Goal: Transaction & Acquisition: Subscribe to service/newsletter

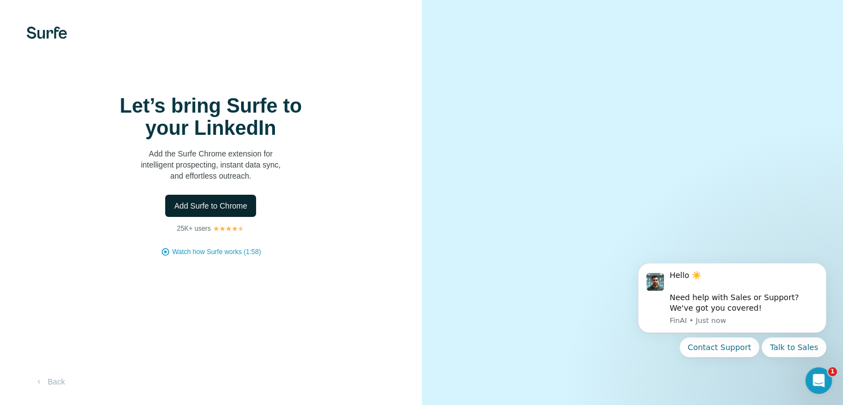
click at [222, 211] on span "Add Surfe to Chrome" at bounding box center [210, 205] width 73 height 11
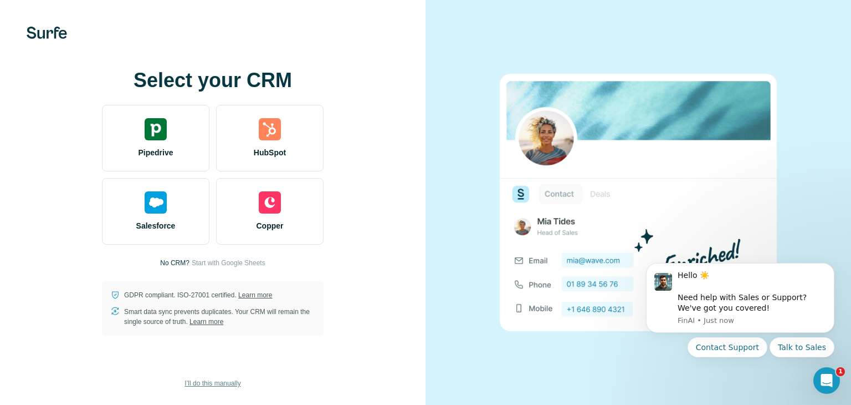
click at [222, 380] on span "I’ll do this manually" at bounding box center [213, 383] width 56 height 10
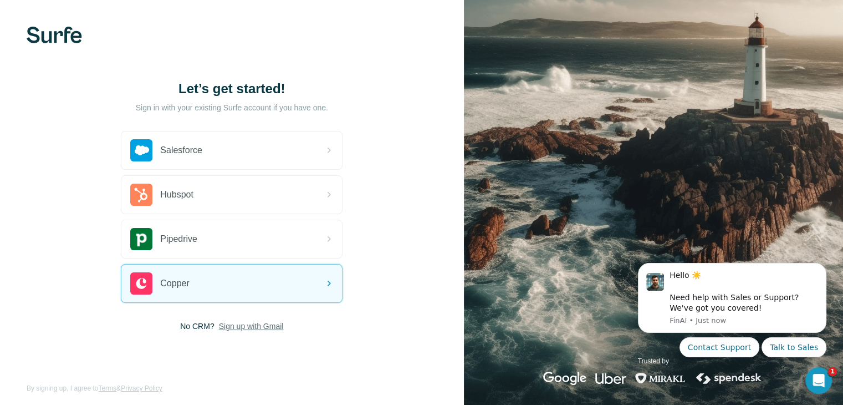
click at [241, 322] on span "Sign up with Gmail" at bounding box center [251, 325] width 65 height 11
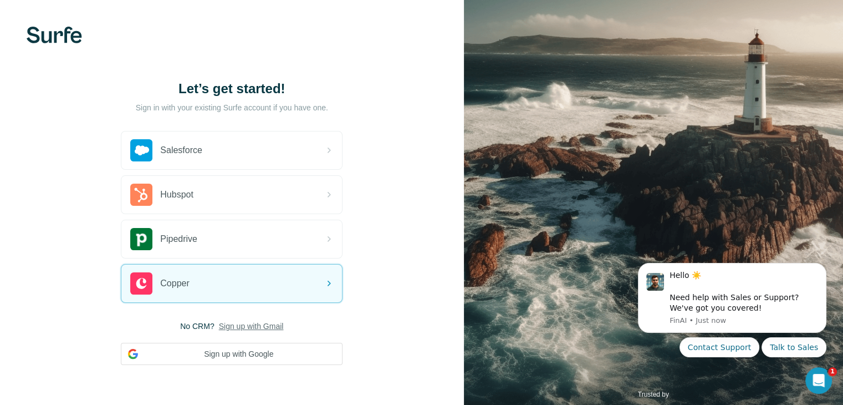
drag, startPoint x: 267, startPoint y: 360, endPoint x: 282, endPoint y: 324, distance: 38.5
click at [267, 360] on button "Sign up with Google" at bounding box center [232, 354] width 222 height 22
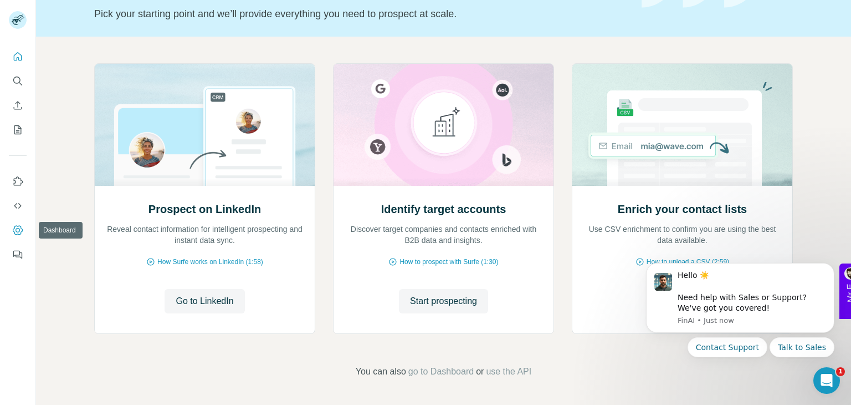
click at [11, 230] on button "Dashboard" at bounding box center [18, 230] width 18 height 20
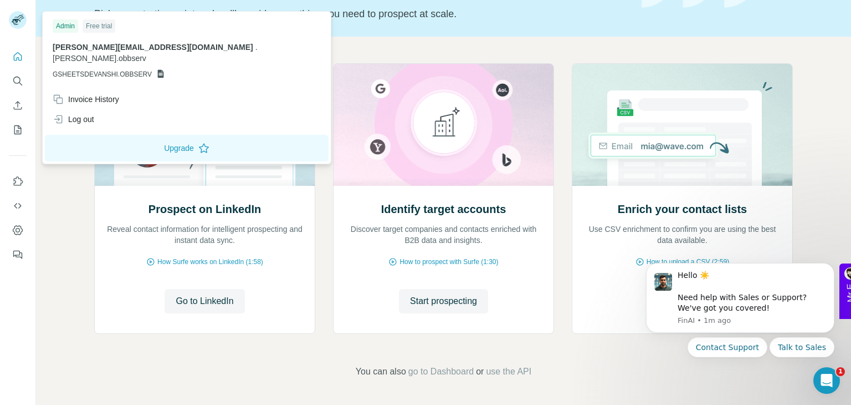
click at [15, 17] on rect at bounding box center [18, 20] width 18 height 18
click at [527, 364] on div "Prospect on LinkedIn Reveal contact information for intelligent prospecting and…" at bounding box center [443, 221] width 815 height 368
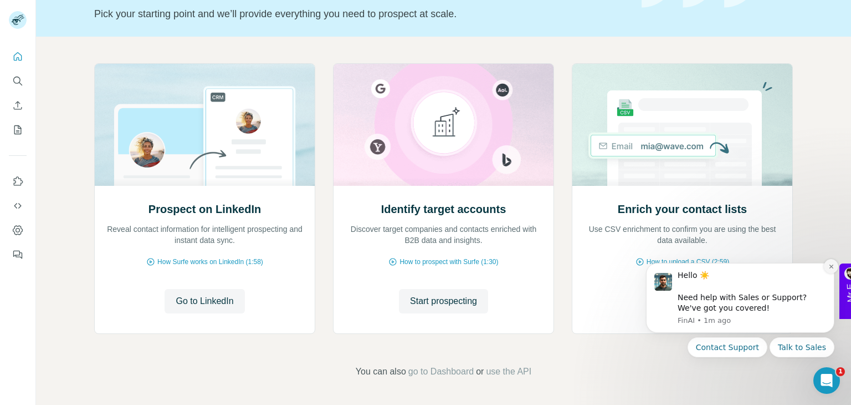
click at [830, 266] on icon "Dismiss notification" at bounding box center [832, 266] width 6 height 6
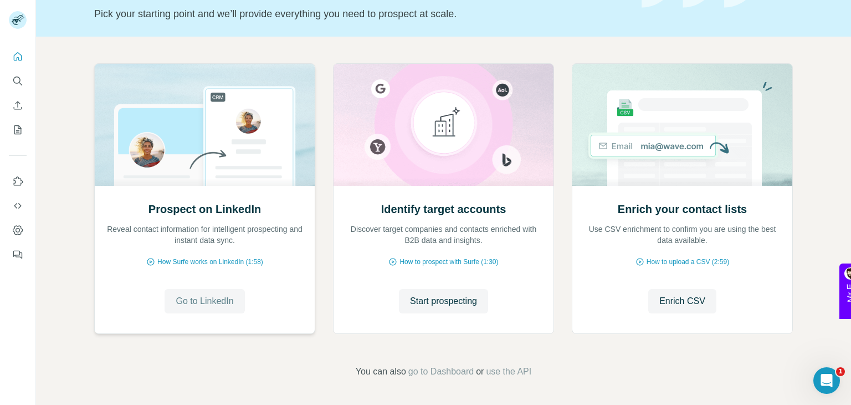
click at [182, 297] on span "Go to LinkedIn" at bounding box center [205, 300] width 58 height 13
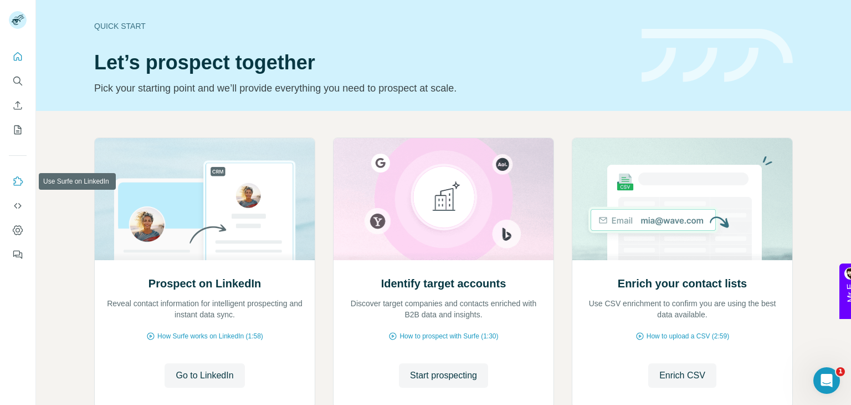
click at [16, 183] on icon "Use Surfe on LinkedIn" at bounding box center [17, 181] width 11 height 11
click at [16, 205] on icon "Use Surfe API" at bounding box center [17, 206] width 7 height 6
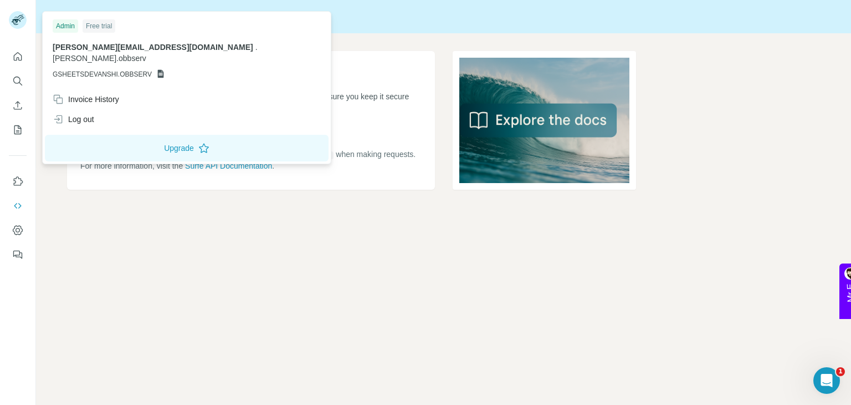
click at [20, 20] on icon at bounding box center [16, 22] width 9 height 6
click at [90, 182] on div "API Key Your API key is essential for authenticating requests to the Surfe API.…" at bounding box center [251, 120] width 368 height 139
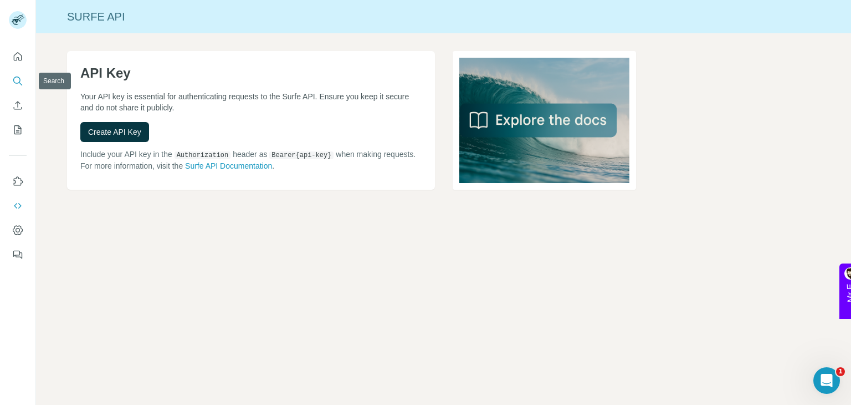
click at [25, 81] on button "Search" at bounding box center [18, 81] width 18 height 20
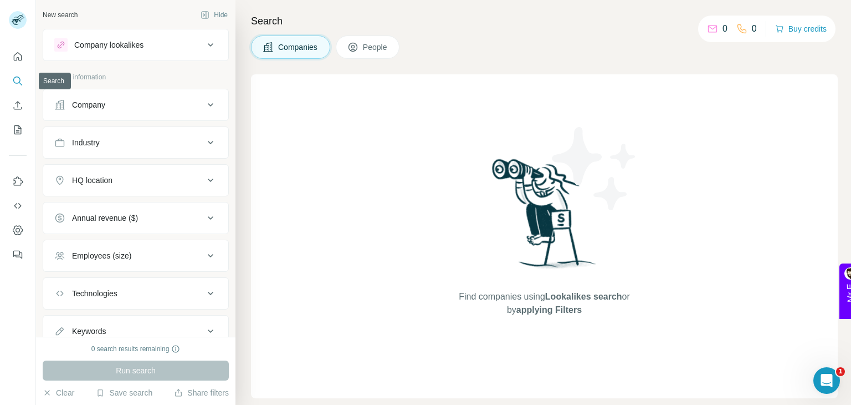
click at [19, 85] on icon "Search" at bounding box center [17, 80] width 11 height 11
click at [136, 112] on button "Company" at bounding box center [135, 104] width 185 height 27
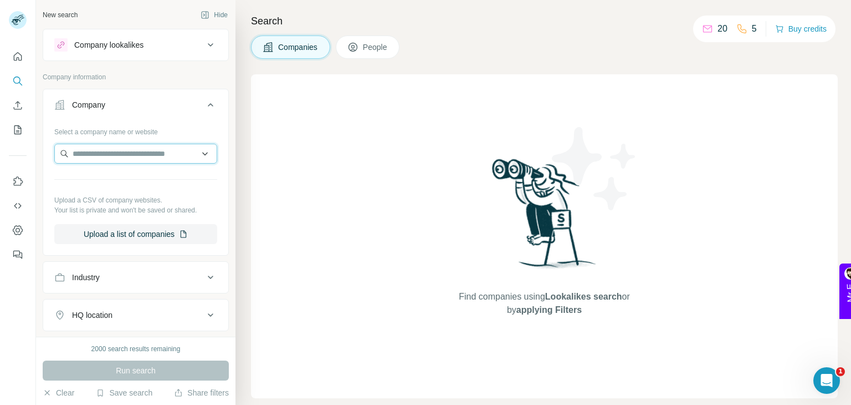
click at [136, 154] on input "text" at bounding box center [135, 154] width 163 height 20
paste input "**********"
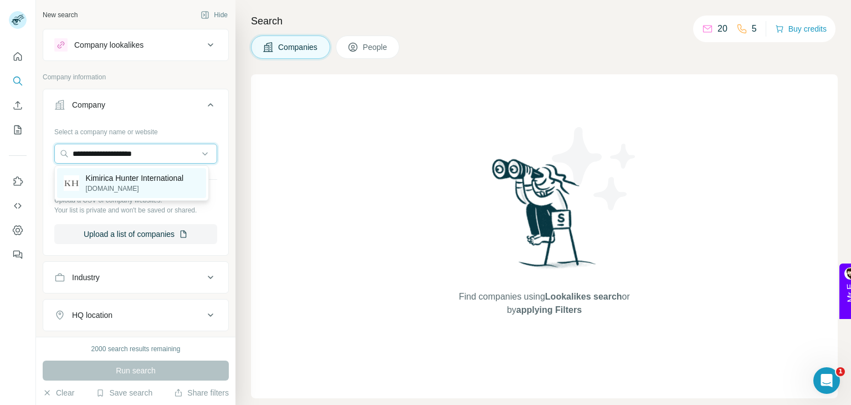
type input "**********"
click at [152, 182] on p "Kimirica Hunter International" at bounding box center [135, 177] width 98 height 11
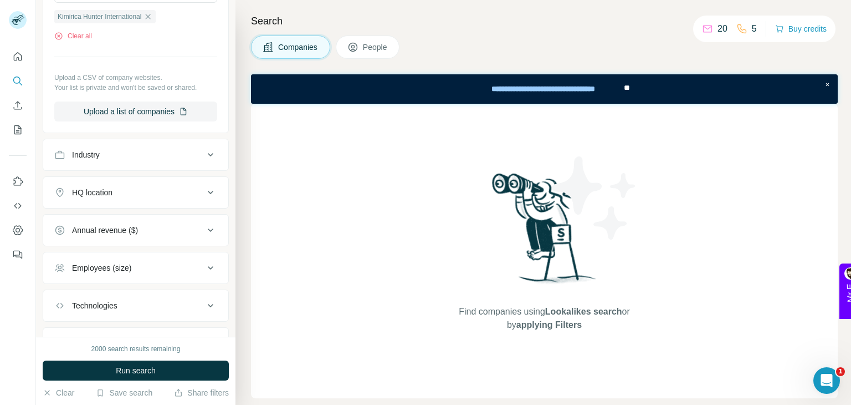
scroll to position [166, 0]
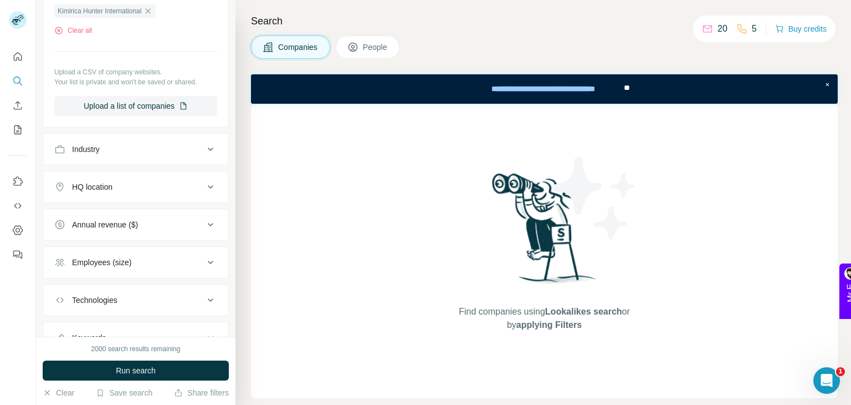
click at [186, 150] on div "Industry" at bounding box center [129, 149] width 150 height 11
click at [182, 173] on input at bounding box center [130, 177] width 137 height 12
click at [176, 148] on div "Industry" at bounding box center [129, 149] width 150 height 11
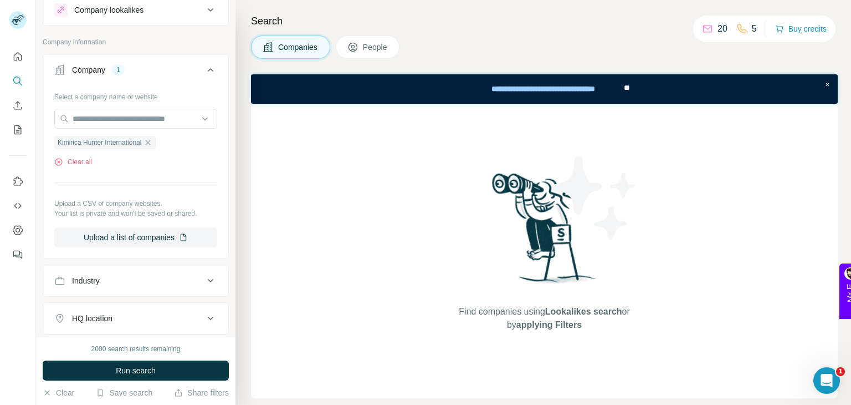
scroll to position [0, 0]
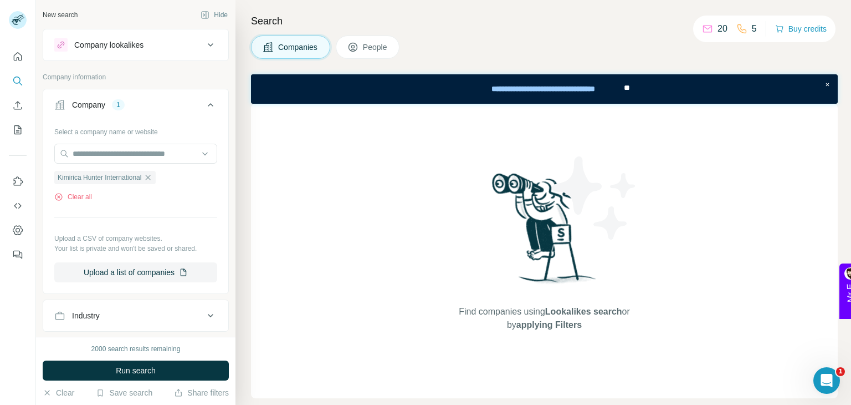
click at [339, 44] on button "People" at bounding box center [368, 46] width 64 height 23
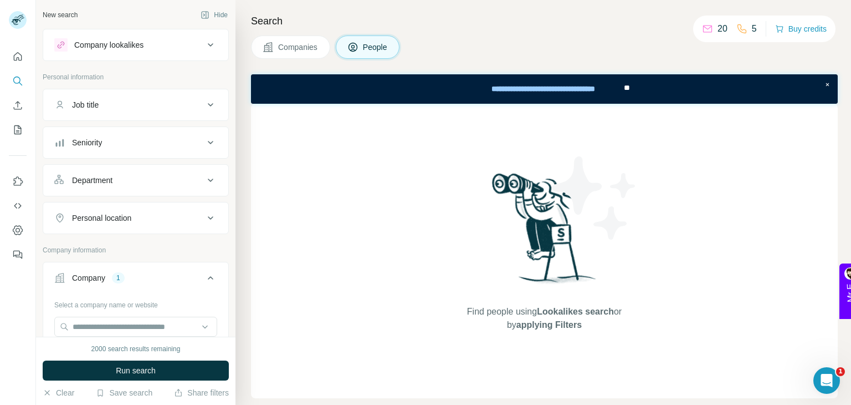
click at [136, 115] on button "Job title" at bounding box center [135, 104] width 185 height 27
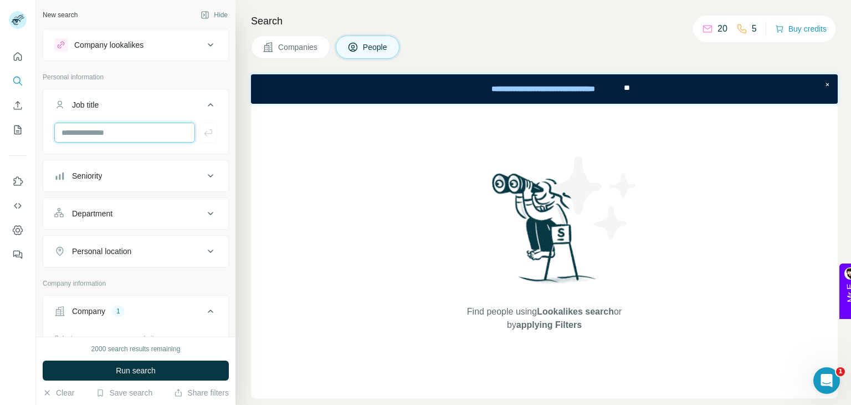
click at [136, 128] on input "text" at bounding box center [124, 132] width 141 height 20
type input "***"
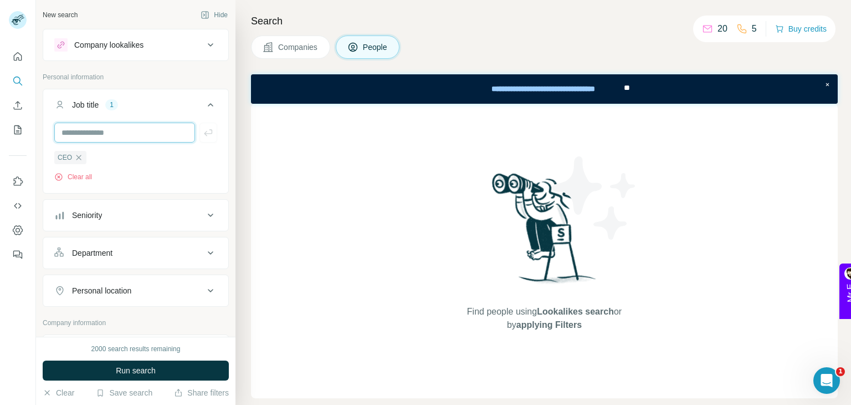
click at [136, 128] on input "text" at bounding box center [124, 132] width 141 height 20
click at [173, 364] on button "Run search" at bounding box center [136, 370] width 186 height 20
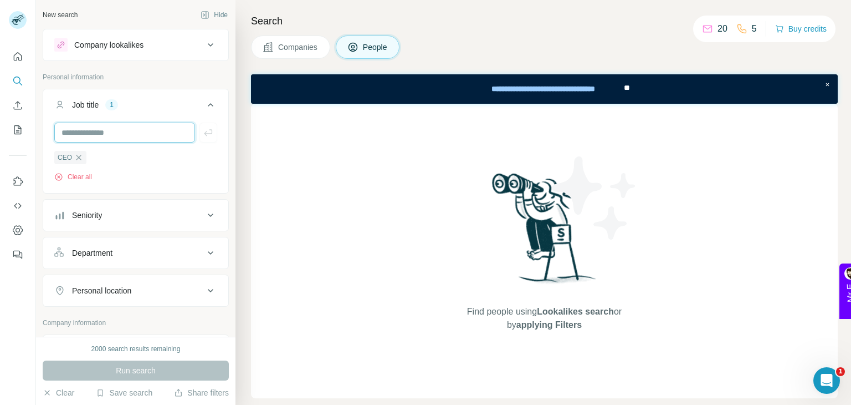
click at [105, 134] on input "text" at bounding box center [124, 132] width 141 height 20
type input "*"
type input "*******"
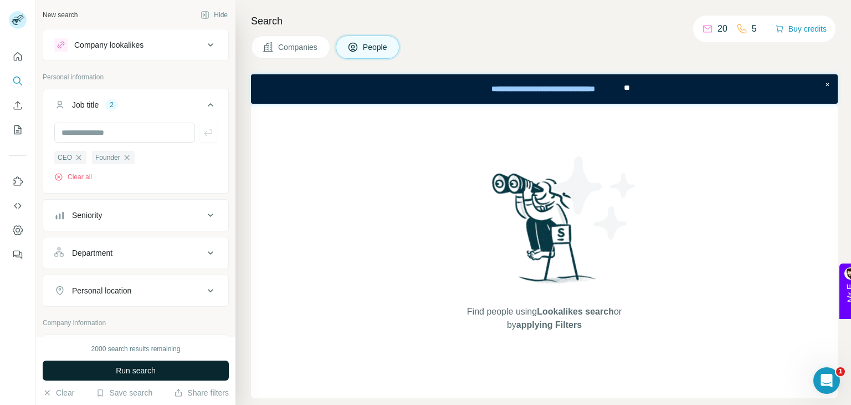
click at [146, 372] on span "Run search" at bounding box center [136, 370] width 40 height 11
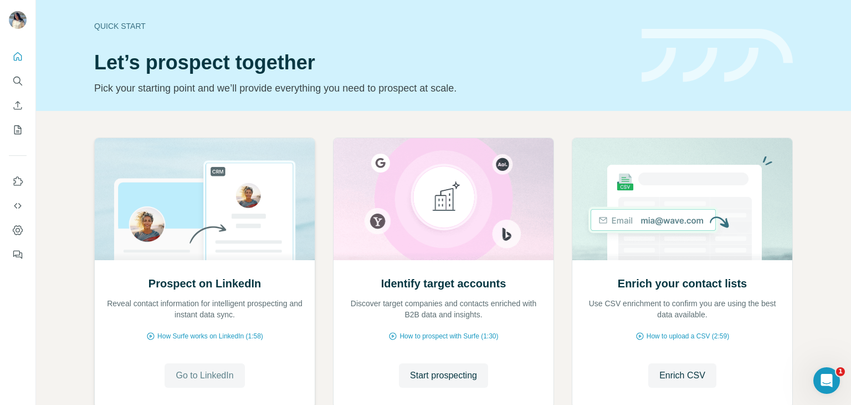
click at [211, 369] on span "Go to LinkedIn" at bounding box center [205, 375] width 58 height 13
click at [9, 81] on button "Search" at bounding box center [18, 81] width 18 height 20
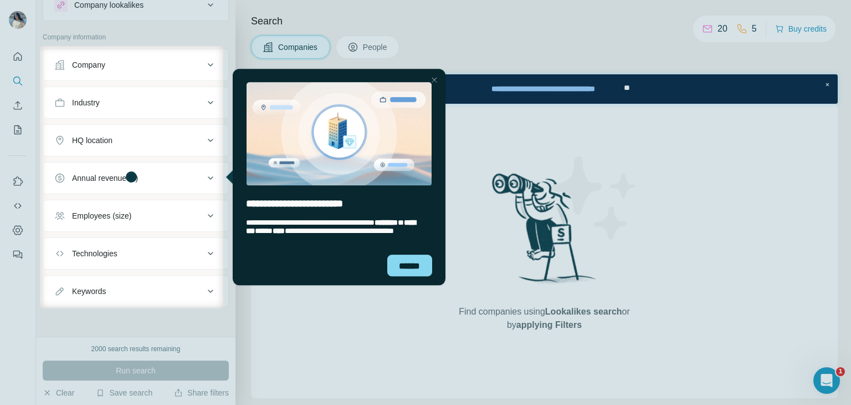
click at [619, 210] on div at bounding box center [537, 177] width 628 height 262
click at [430, 78] on div "Close Step" at bounding box center [433, 79] width 13 height 13
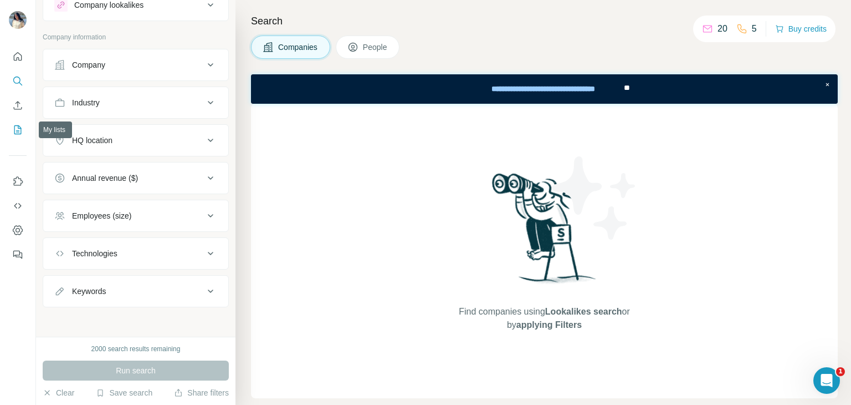
click at [9, 128] on button "My lists" at bounding box center [18, 130] width 18 height 20
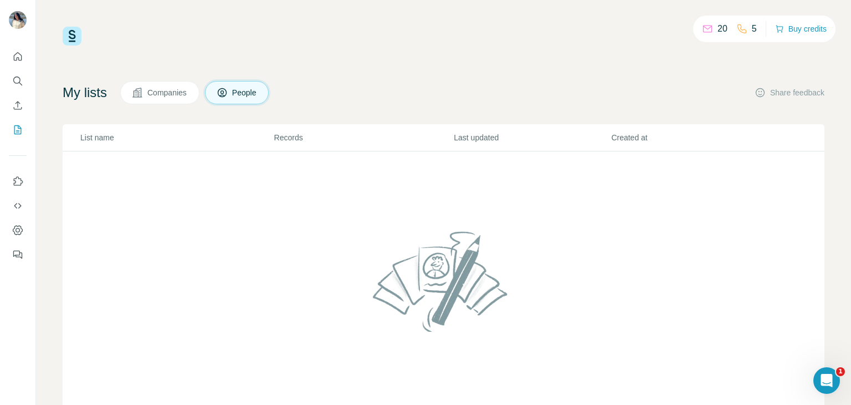
click at [181, 93] on span "Companies" at bounding box center [167, 92] width 40 height 11
click at [16, 72] on button "Search" at bounding box center [18, 81] width 18 height 20
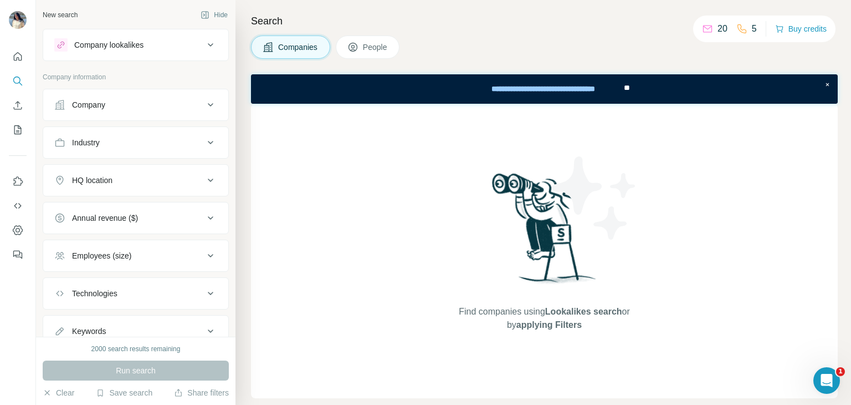
click at [0, 56] on div at bounding box center [17, 152] width 35 height 224
click at [14, 58] on icon "Quick start" at bounding box center [18, 56] width 8 height 8
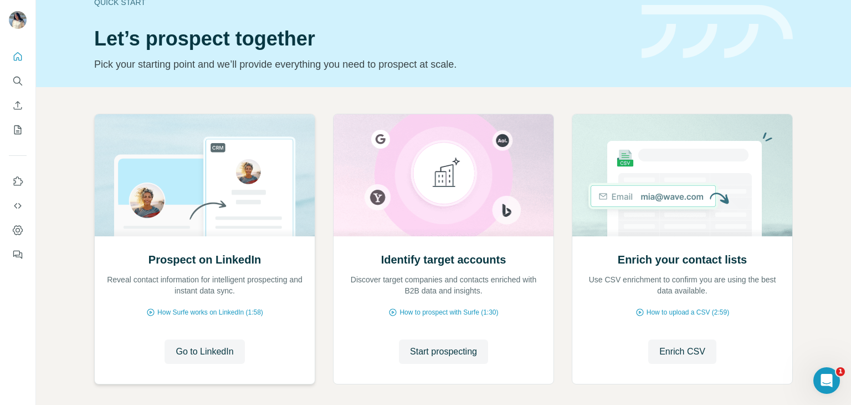
scroll to position [74, 0]
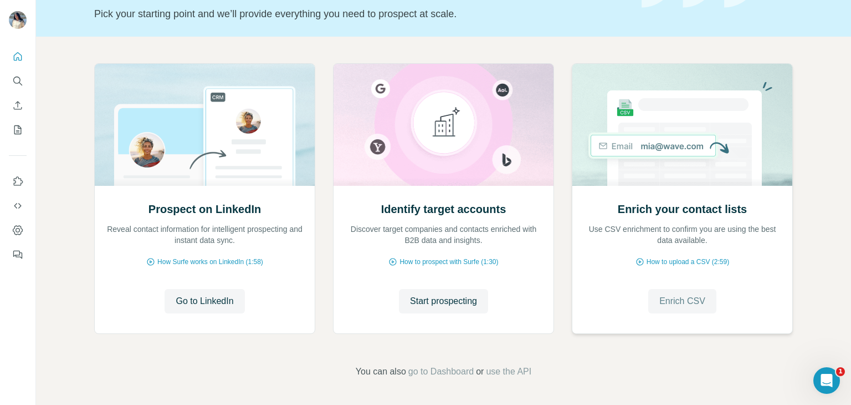
click at [680, 300] on span "Enrich CSV" at bounding box center [683, 300] width 46 height 13
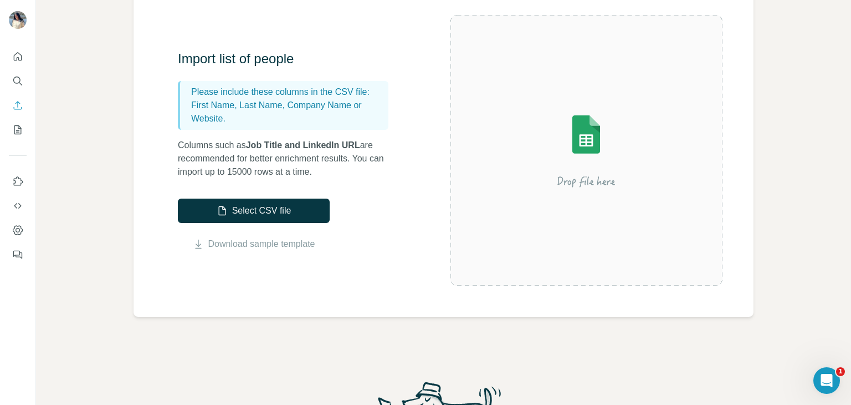
scroll to position [55, 0]
